Goal: Navigation & Orientation: Find specific page/section

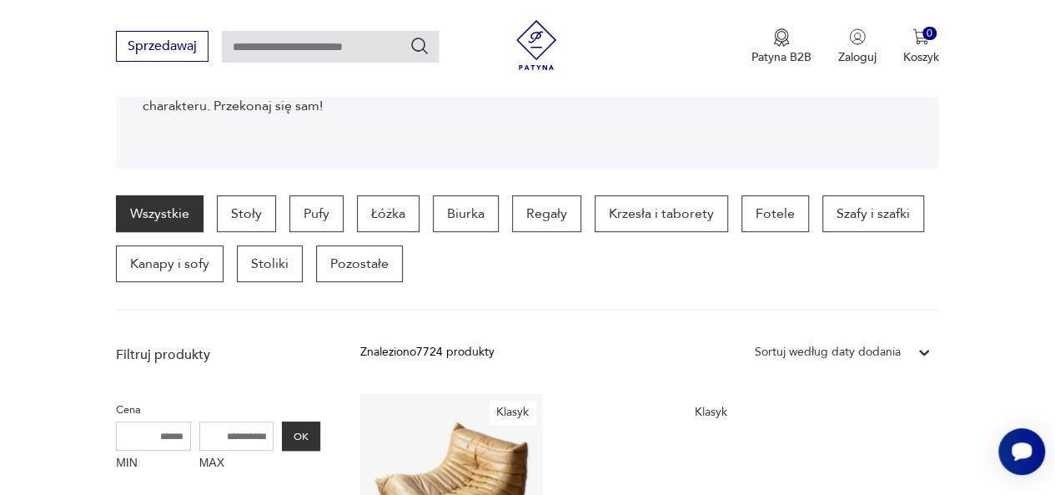
scroll to position [369, 0]
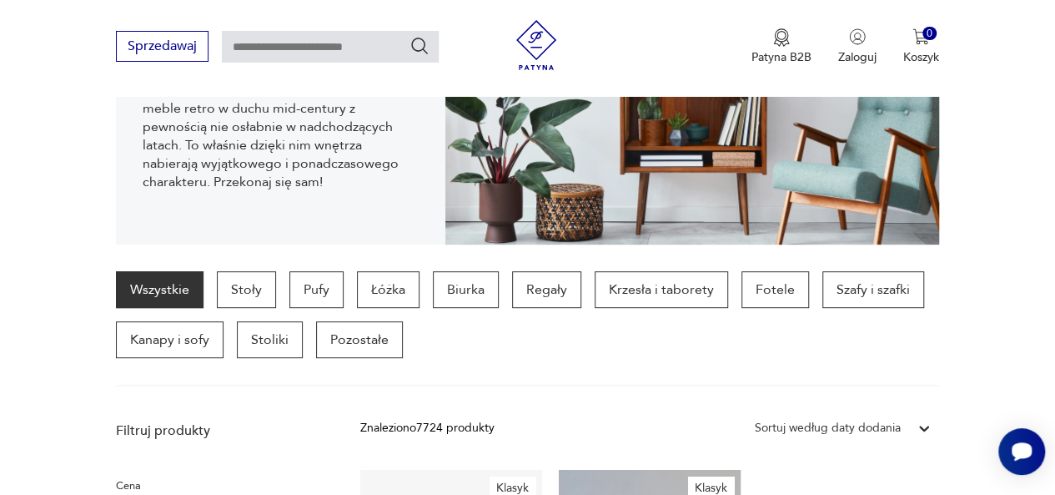
scroll to position [0, 0]
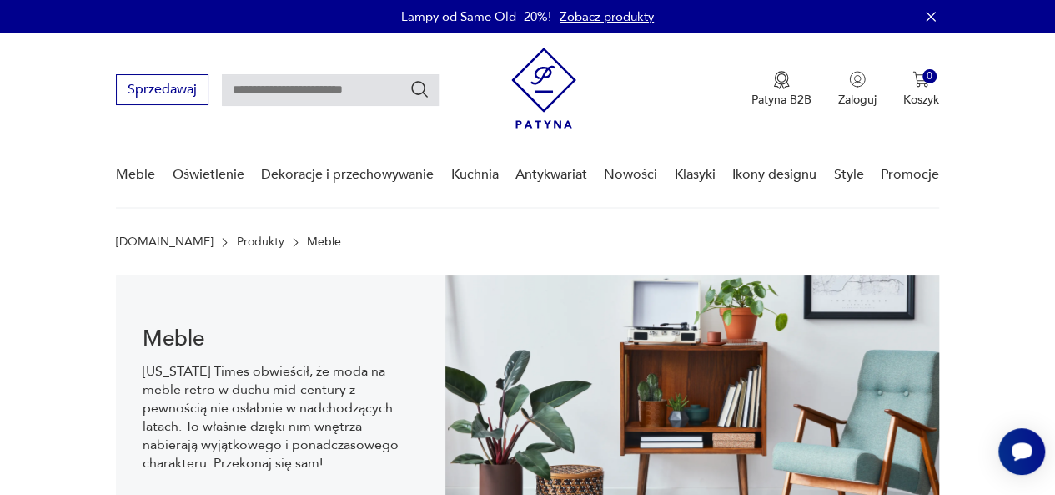
click at [569, 92] on img at bounding box center [543, 88] width 65 height 81
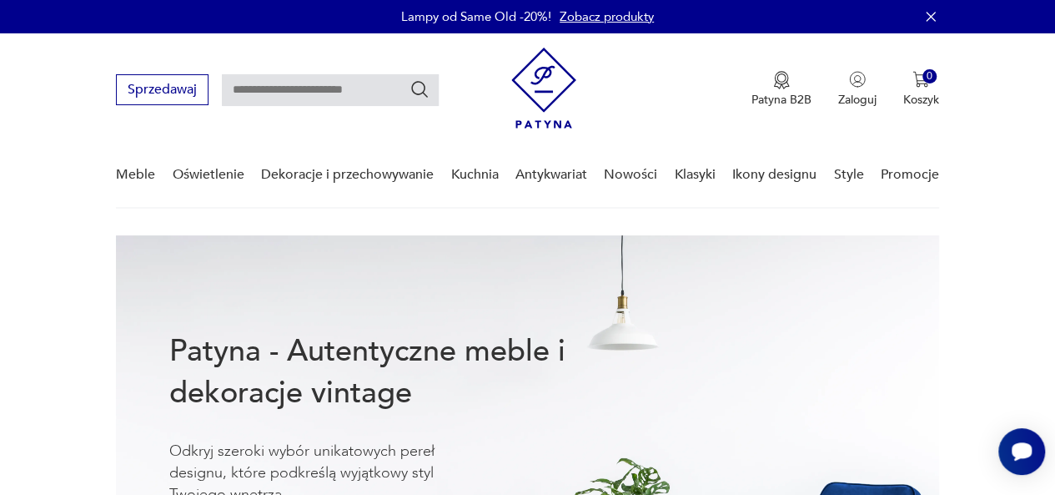
click at [944, 11] on div "Lampy od Same Old -20%! Zobacz produkty" at bounding box center [527, 16] width 1055 height 33
click at [275, 91] on input "text" at bounding box center [330, 90] width 217 height 32
type input "*"
type input "*****"
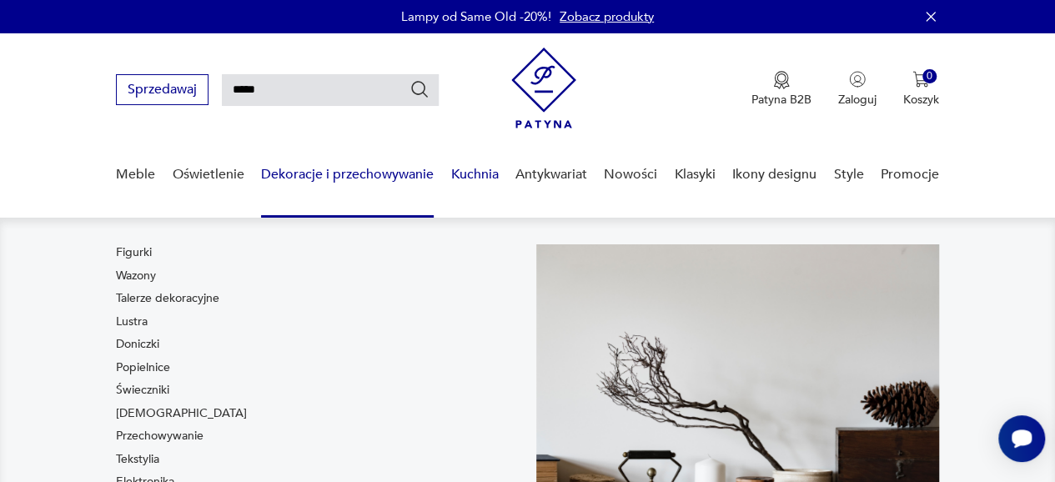
click at [467, 178] on link "Kuchnia" at bounding box center [474, 175] width 48 height 64
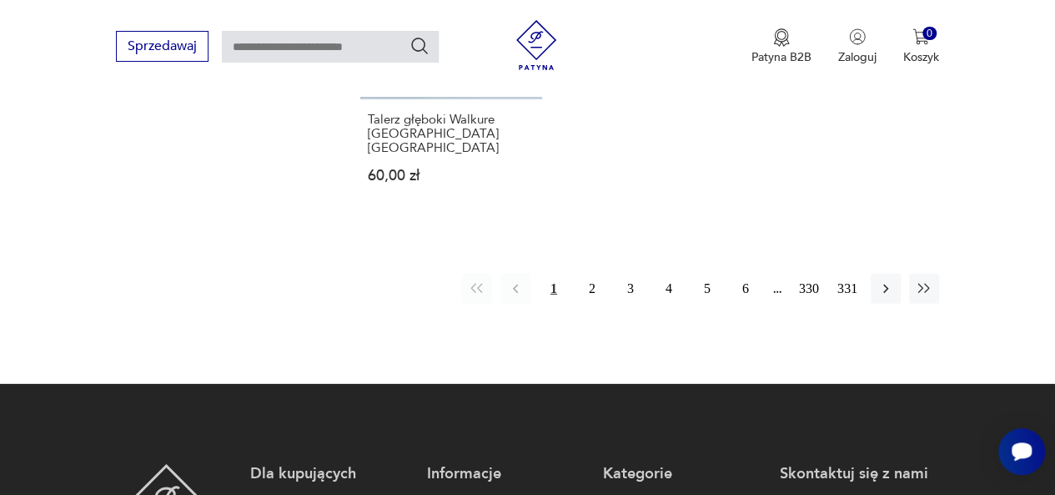
scroll to position [2535, 0]
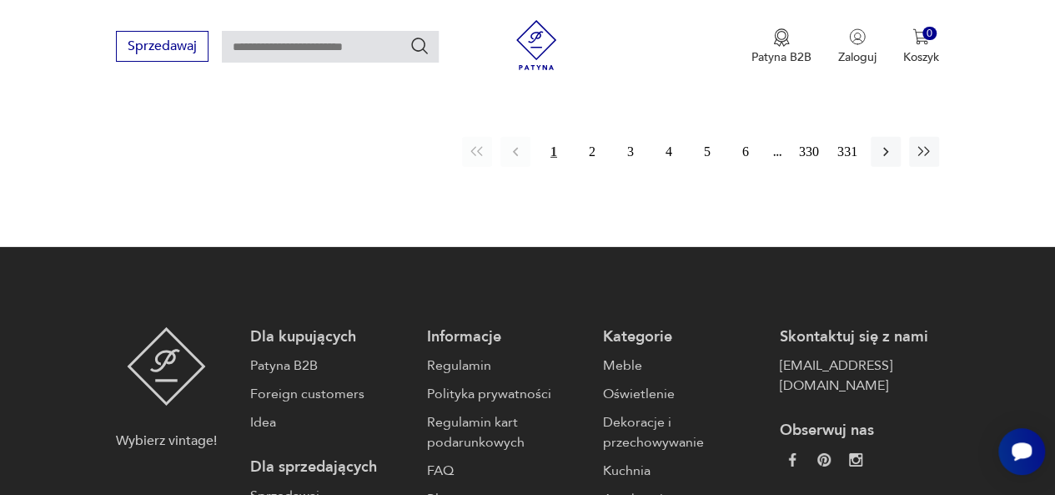
click at [826, 137] on div "1 2 3 4 5 6 330 331" at bounding box center [700, 152] width 477 height 30
click at [837, 137] on button "331" at bounding box center [847, 152] width 30 height 30
